Goal: Task Accomplishment & Management: Use online tool/utility

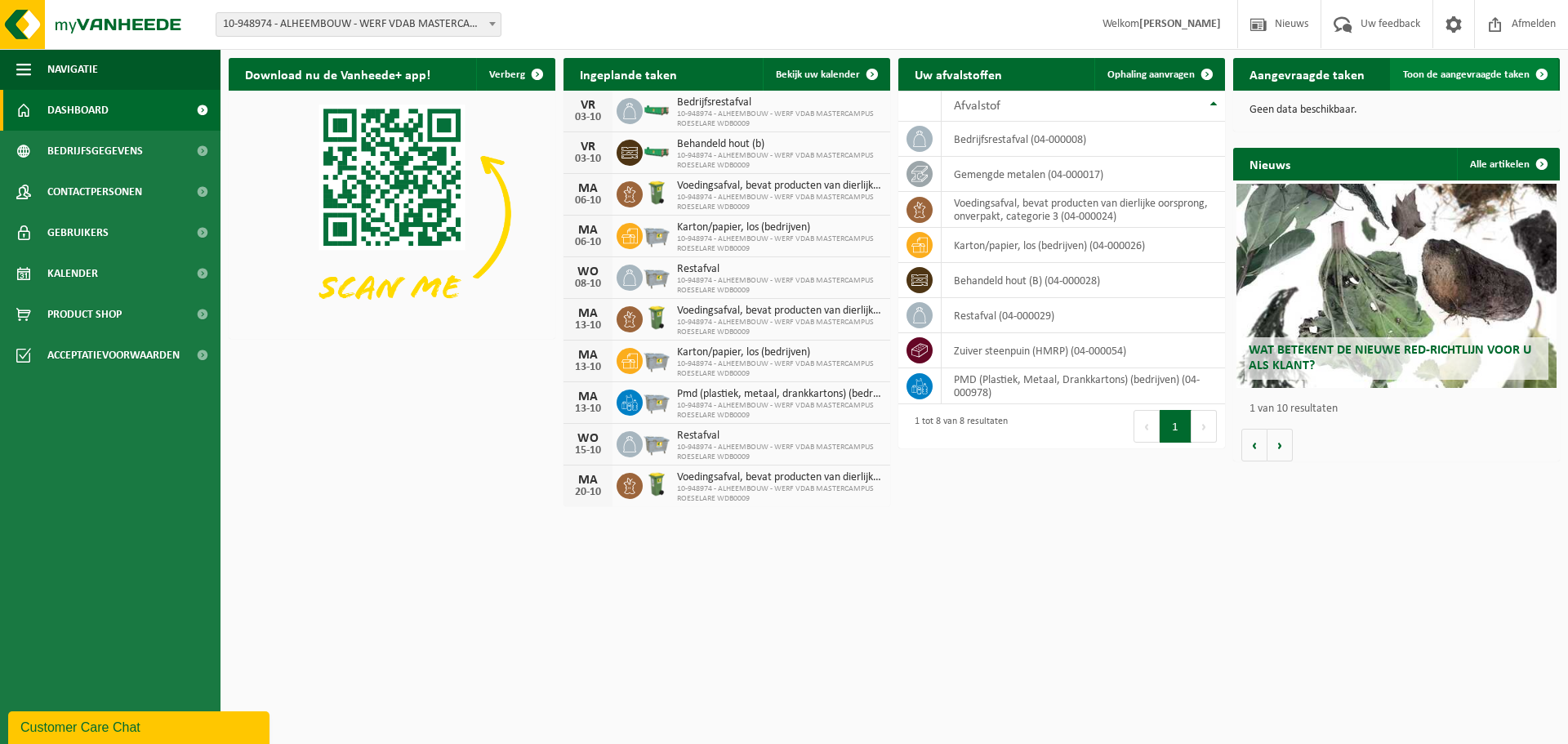
click at [1519, 75] on span "Toon de aangevraagde taken" at bounding box center [1465, 74] width 126 height 11
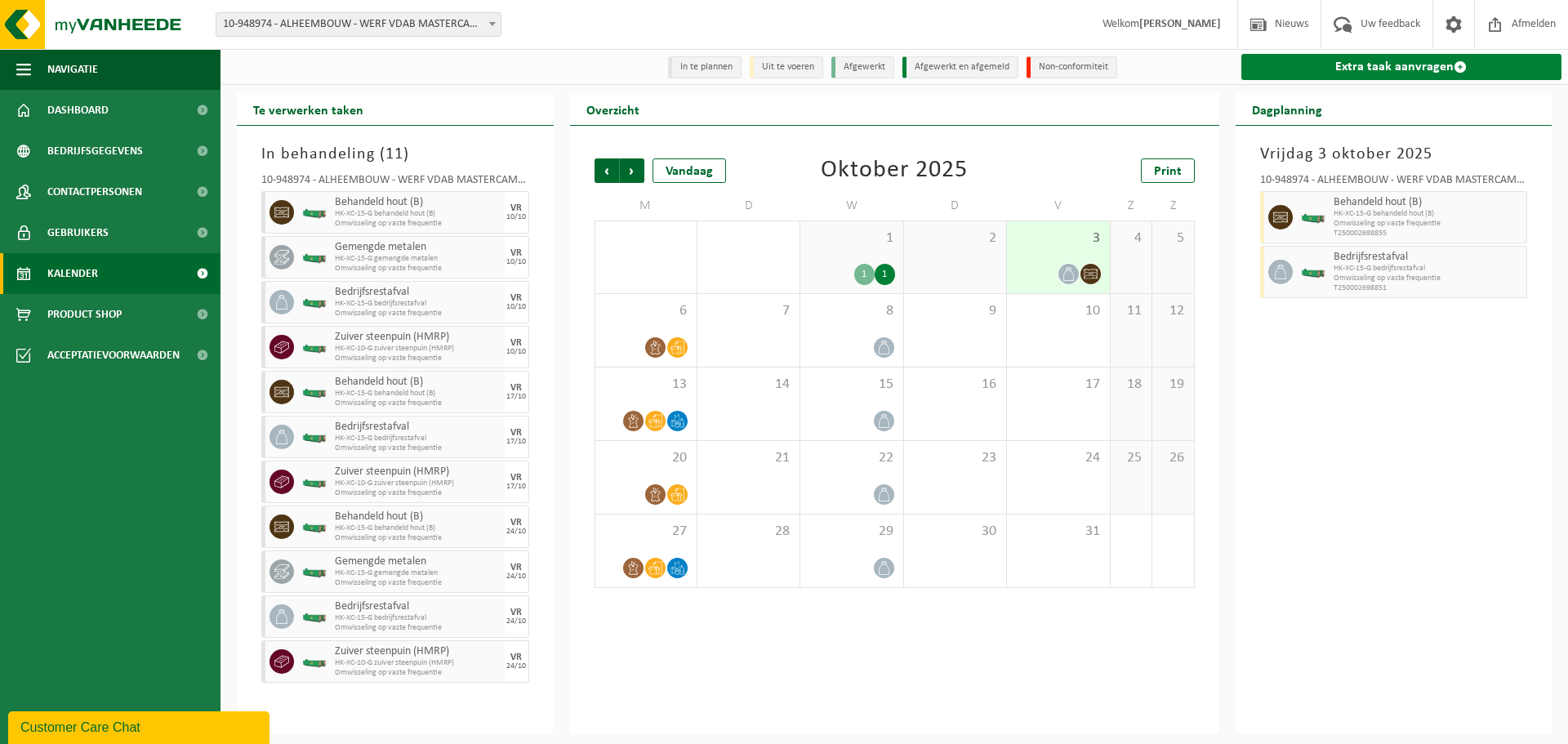
click at [1463, 61] on span at bounding box center [1460, 67] width 13 height 13
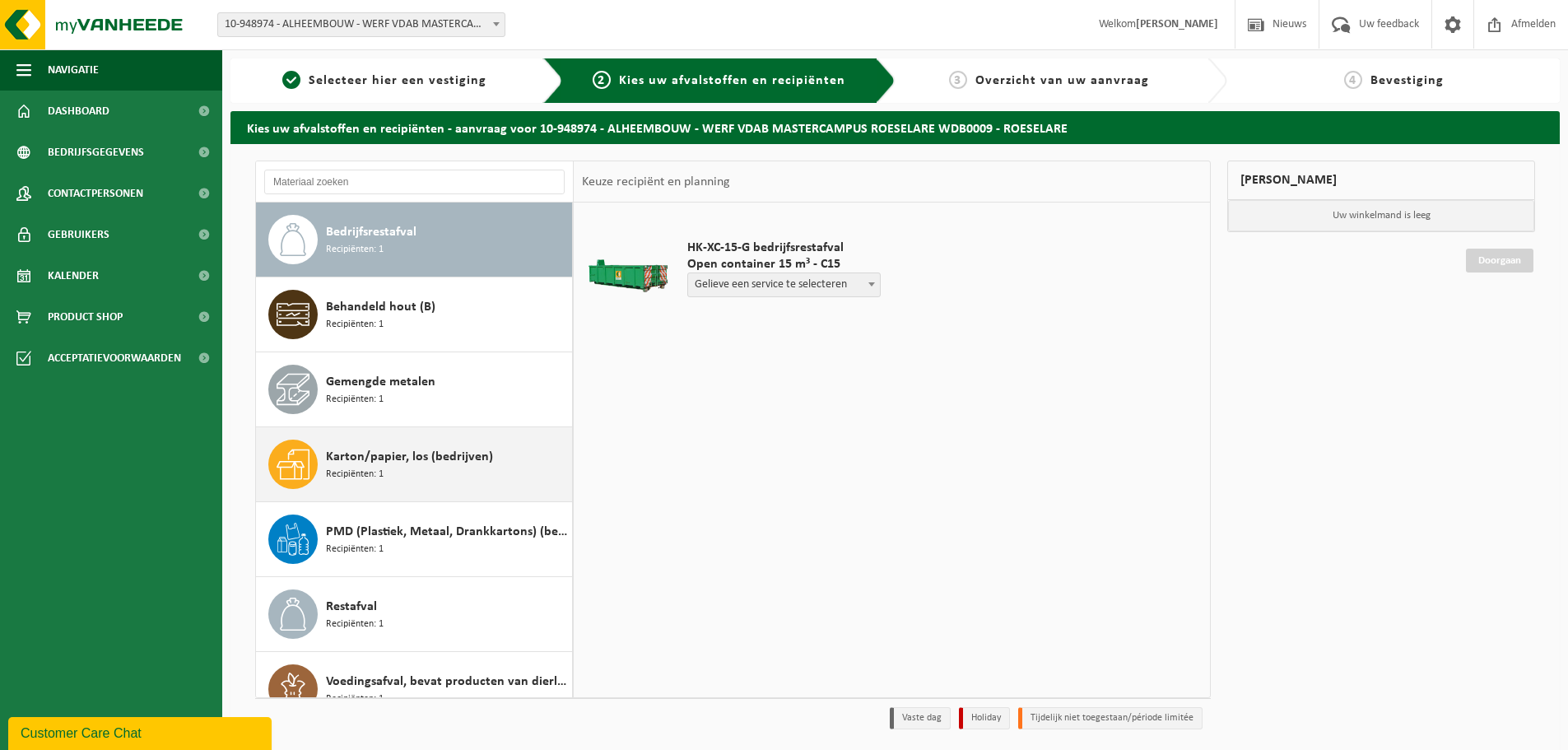
scroll to position [104, 0]
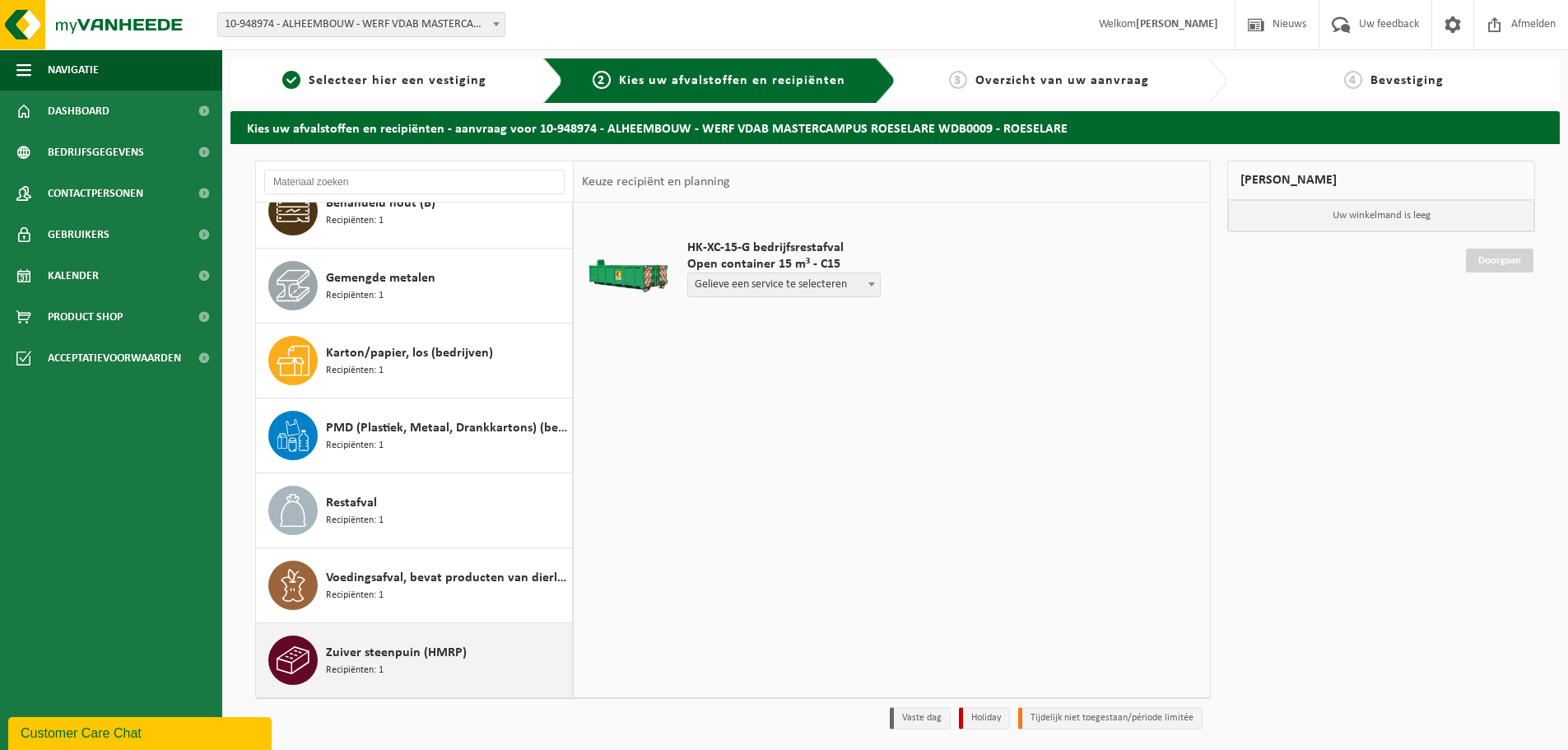
click at [368, 658] on span "Zuiver steenpuin (HMRP)" at bounding box center [396, 652] width 141 height 19
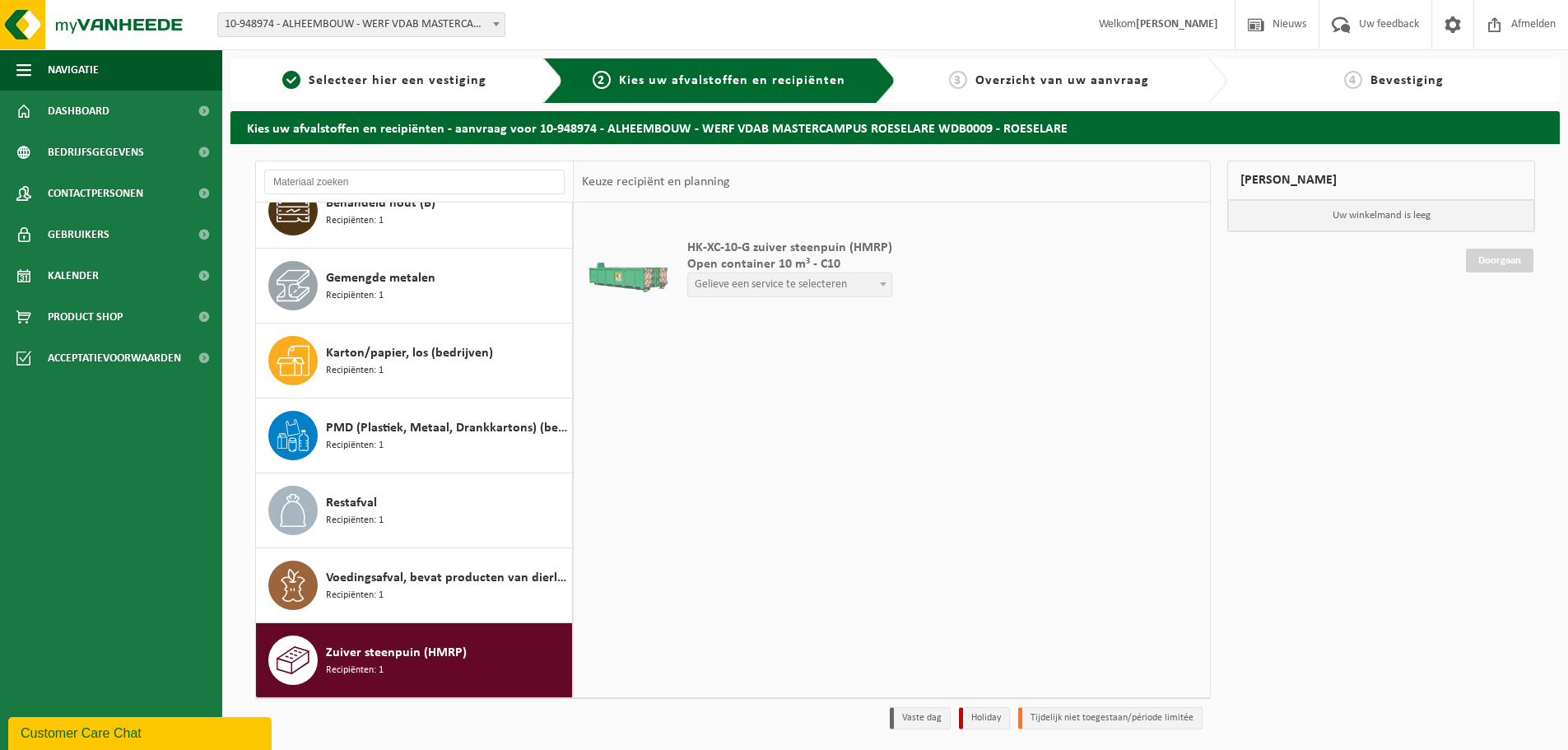
click at [854, 276] on span "Gelieve een service te selecteren" at bounding box center [789, 284] width 203 height 23
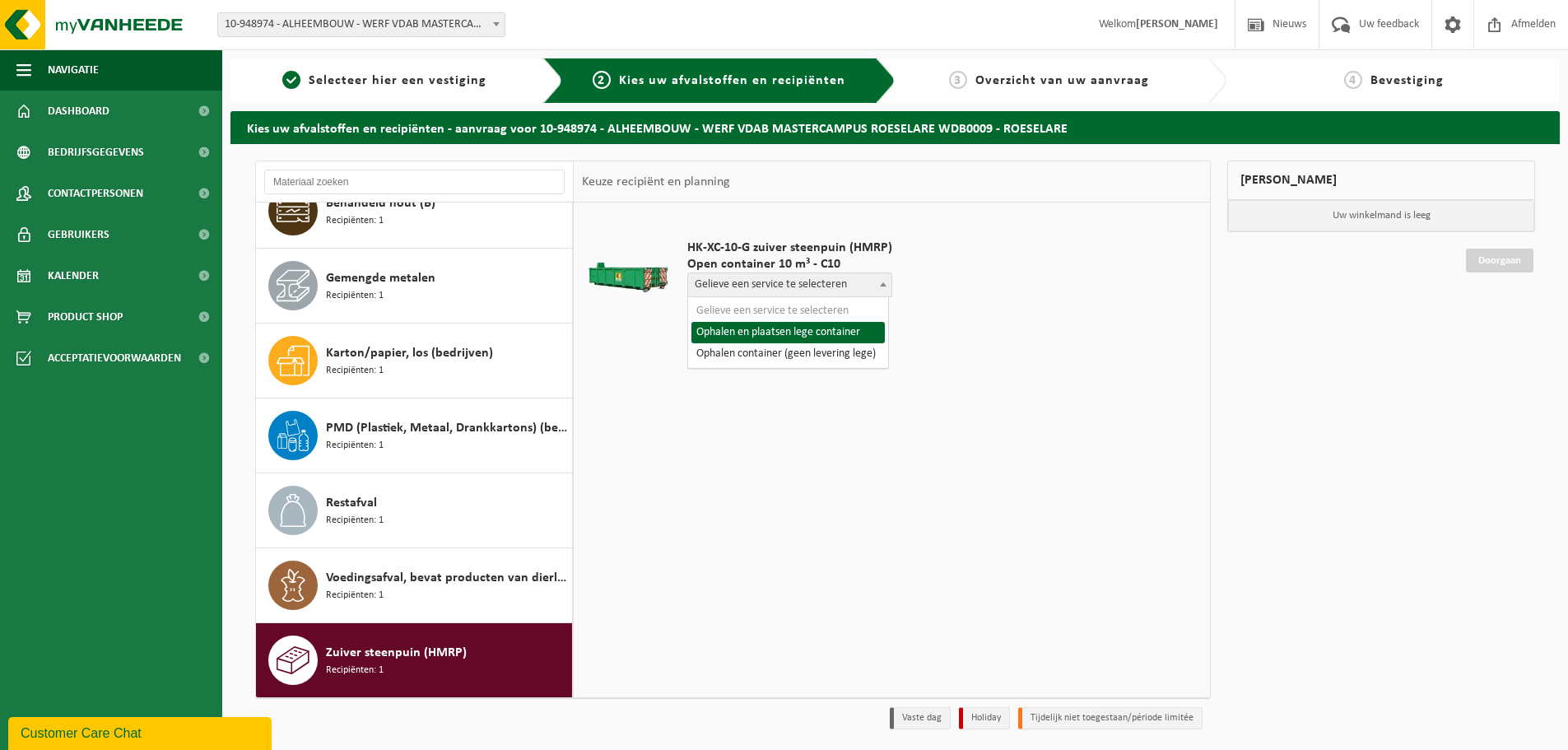
select select "P2PL-VEL-093964_HK-XC-10-GN-00_04-000054_46"
click at [740, 308] on input "text" at bounding box center [743, 315] width 112 height 20
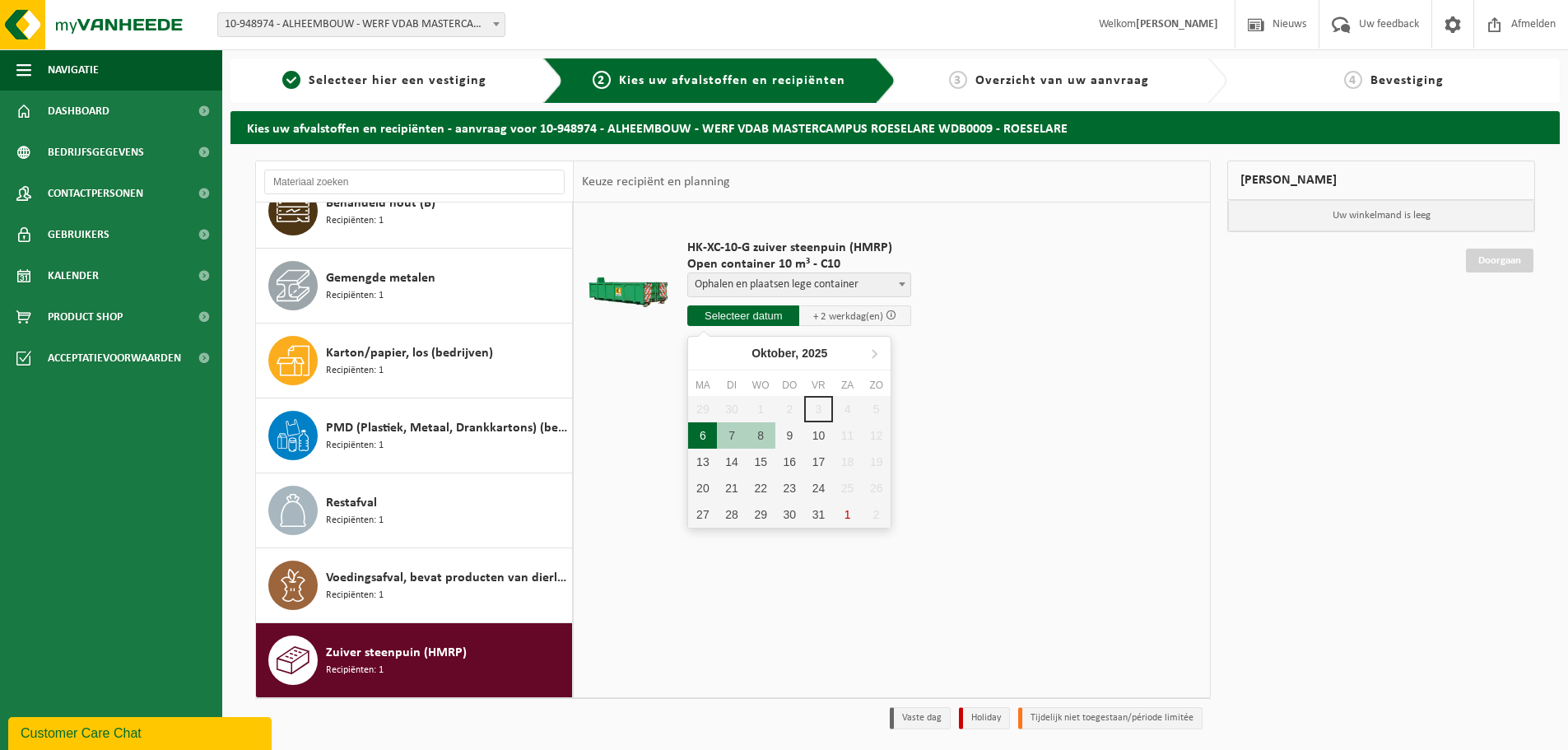
click at [694, 437] on div "6" at bounding box center [702, 435] width 29 height 26
type input "Van 2025-10-06"
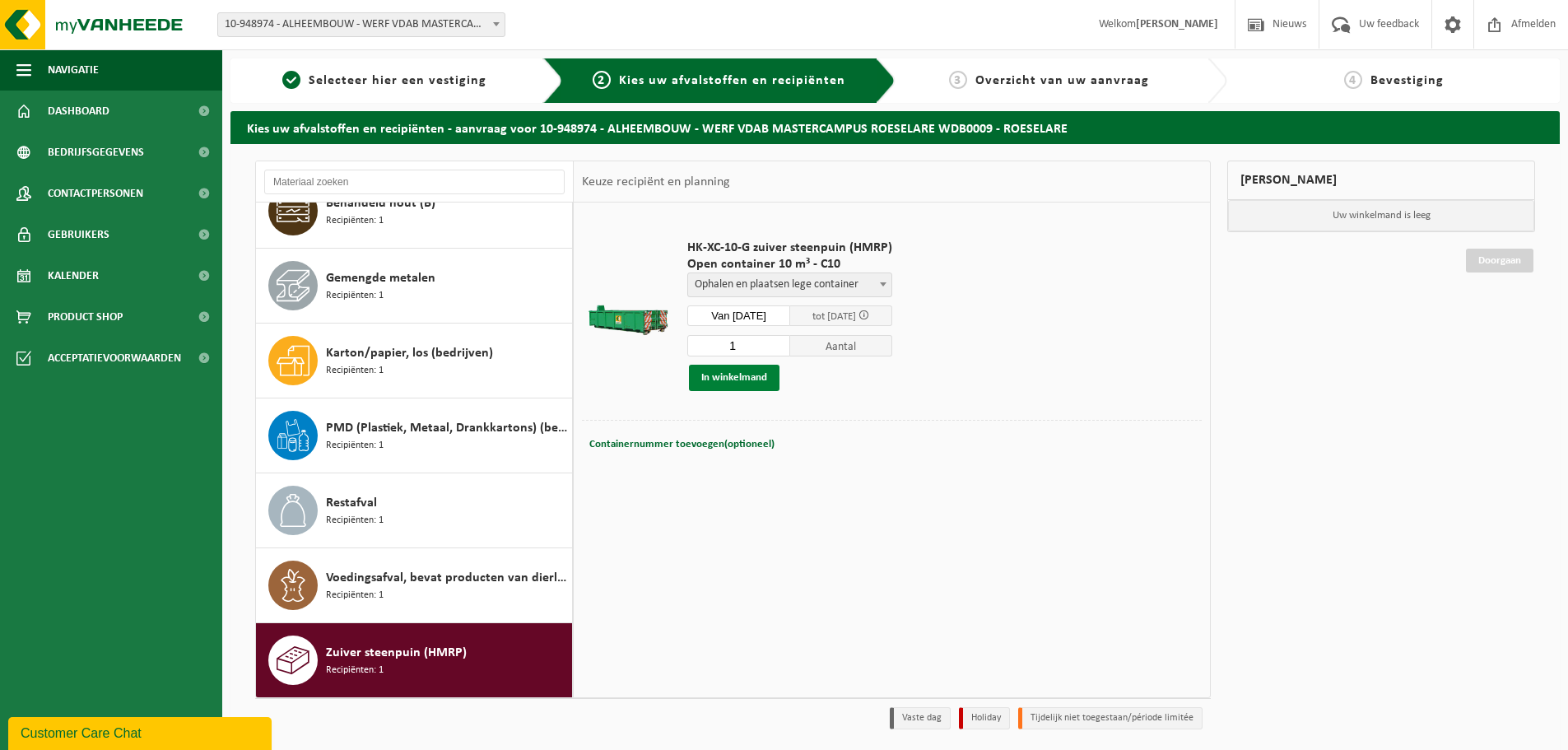
click at [739, 384] on button "In winkelmand" at bounding box center [733, 378] width 90 height 26
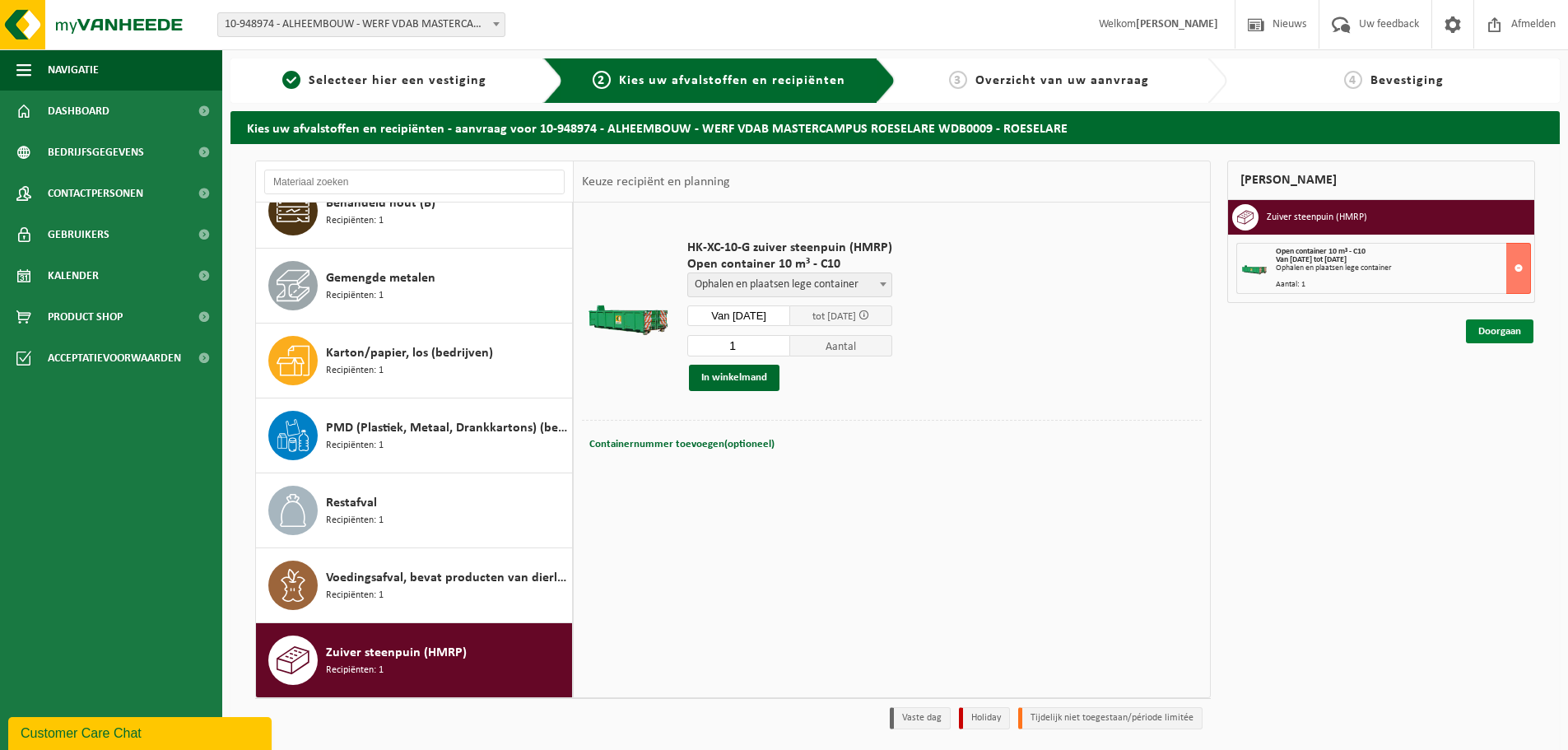
click at [1501, 329] on link "Doorgaan" at bounding box center [1500, 331] width 67 height 24
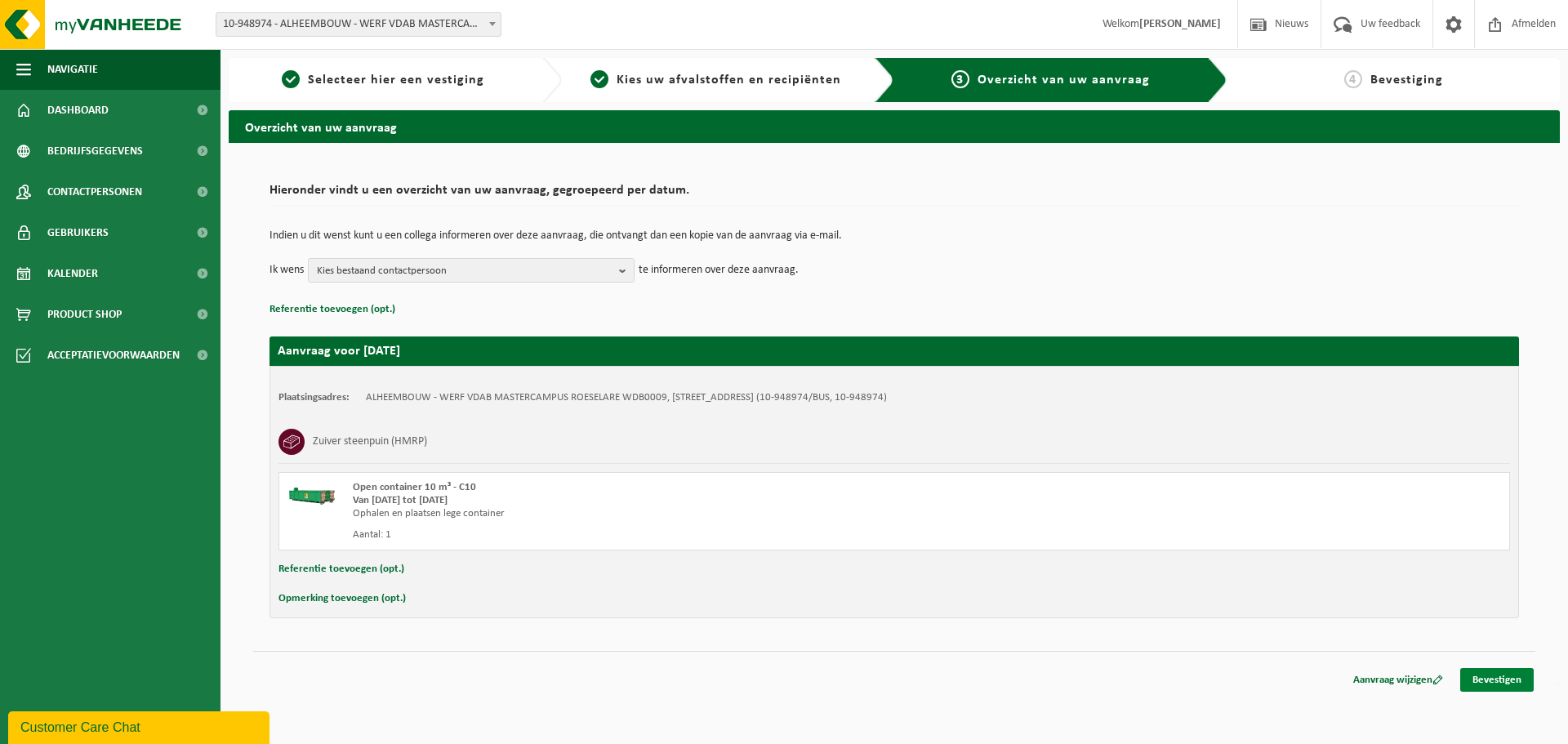
click at [1502, 680] on link "Bevestigen" at bounding box center [1497, 680] width 74 height 23
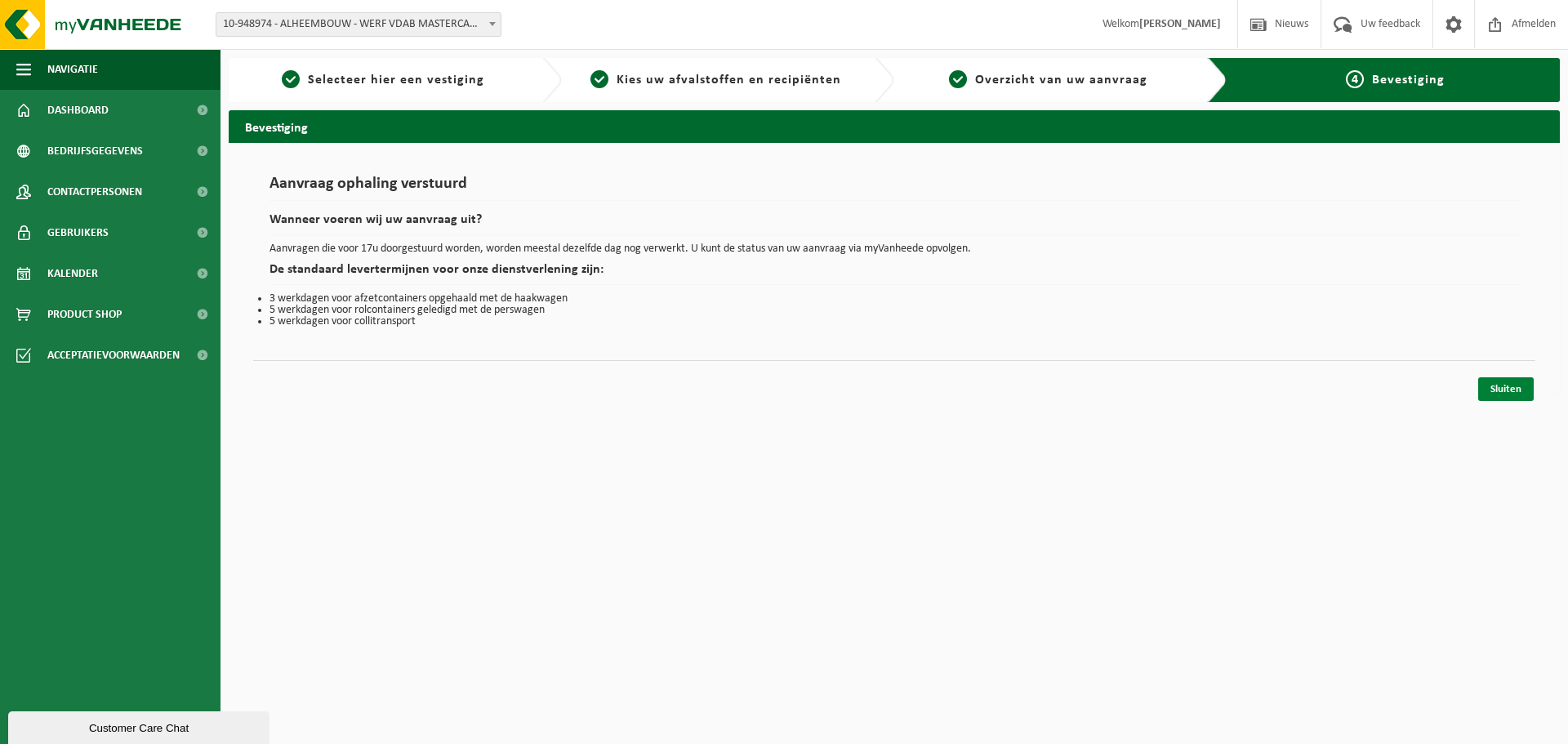
click at [1530, 396] on link "Sluiten" at bounding box center [1505, 389] width 55 height 23
